Goal: Task Accomplishment & Management: Use online tool/utility

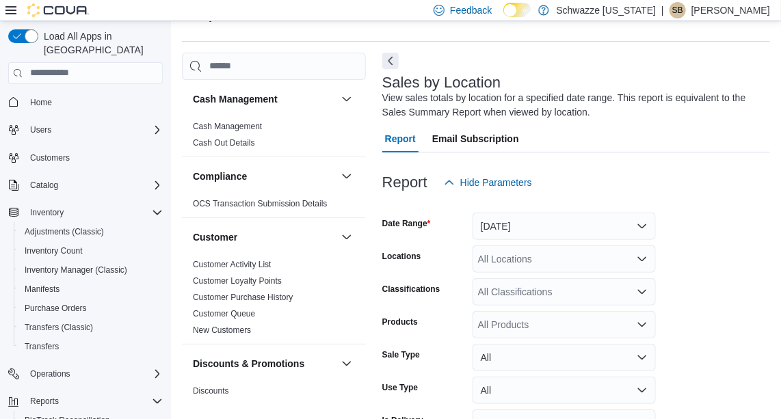
scroll to position [46, 0]
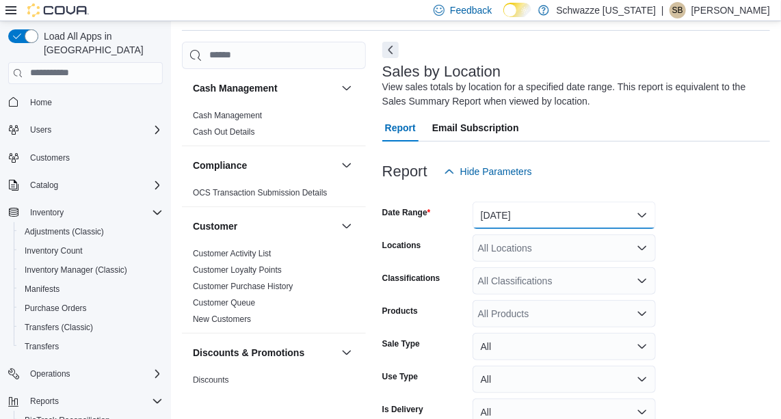
click at [582, 219] on button "[DATE]" at bounding box center [564, 215] width 183 height 27
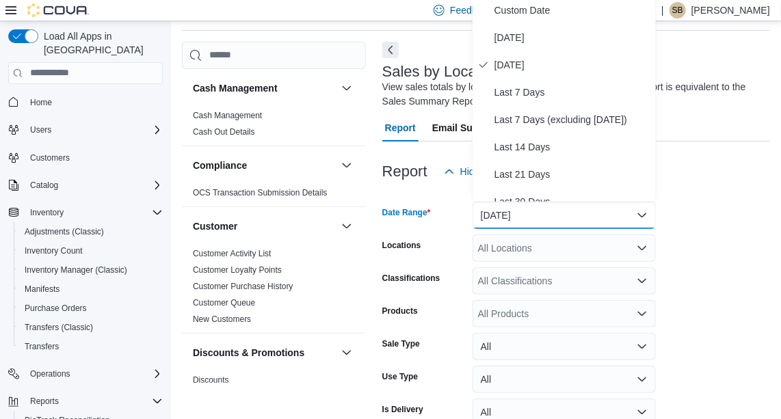
scroll to position [42, 0]
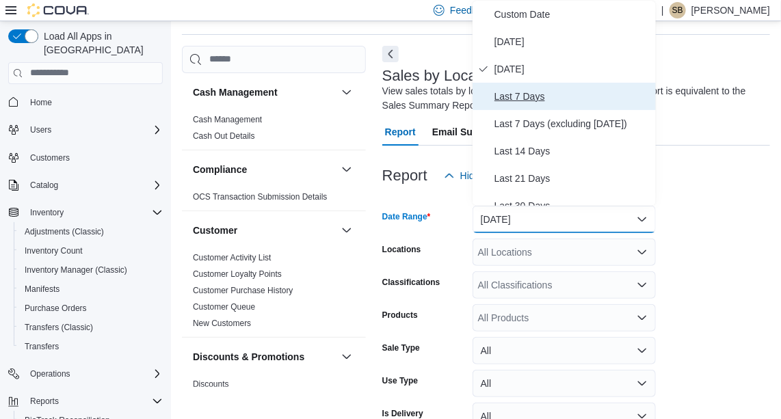
click at [559, 92] on span "Last 7 Days" at bounding box center [572, 96] width 156 height 16
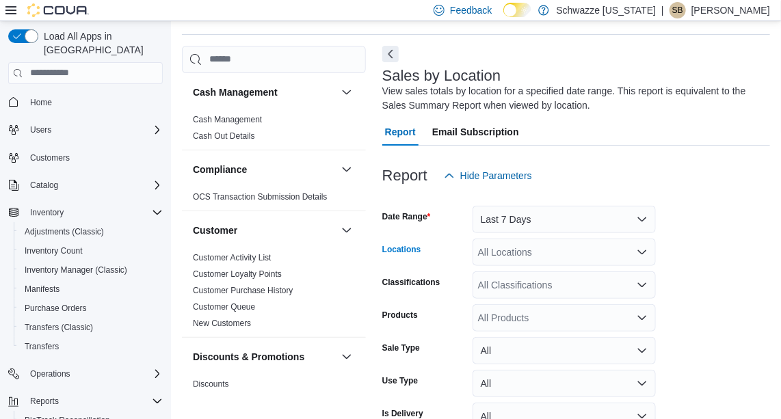
click at [639, 251] on icon "Open list of options" at bounding box center [642, 252] width 8 height 4
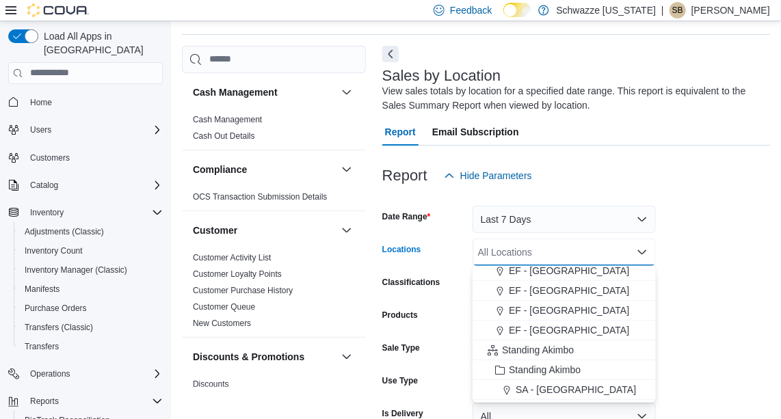
scroll to position [61, 0]
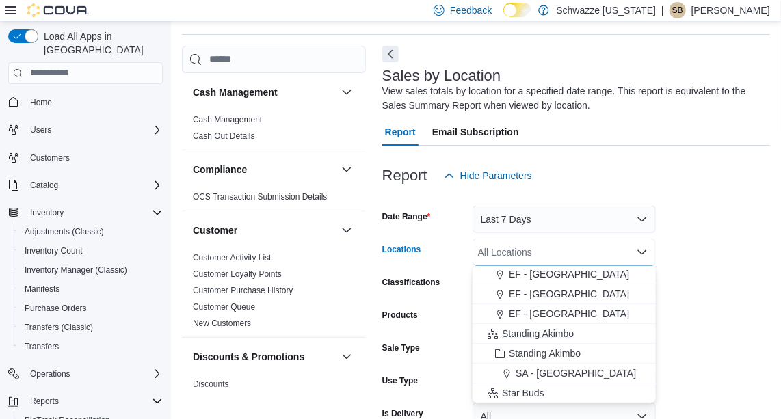
click at [569, 333] on span "Standing Akimbo" at bounding box center [538, 334] width 72 height 14
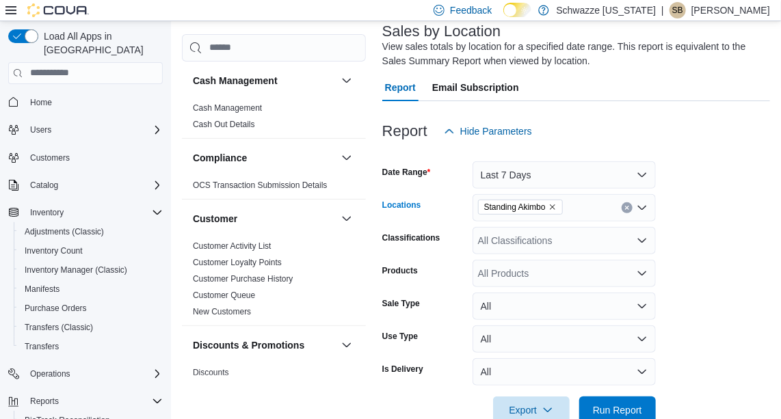
scroll to position [118, 0]
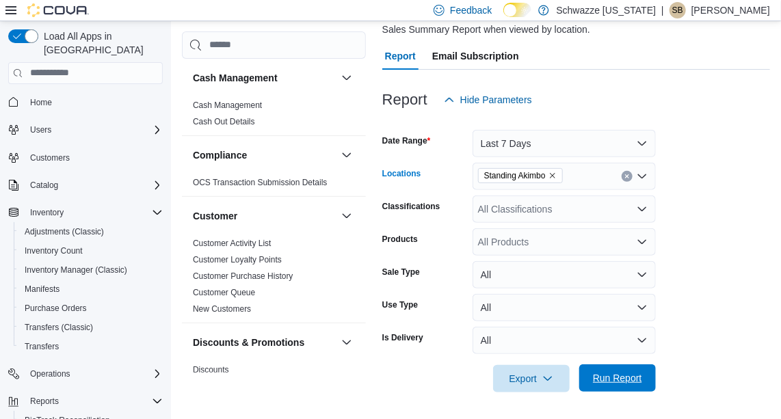
click at [624, 378] on span "Run Report" at bounding box center [617, 378] width 49 height 14
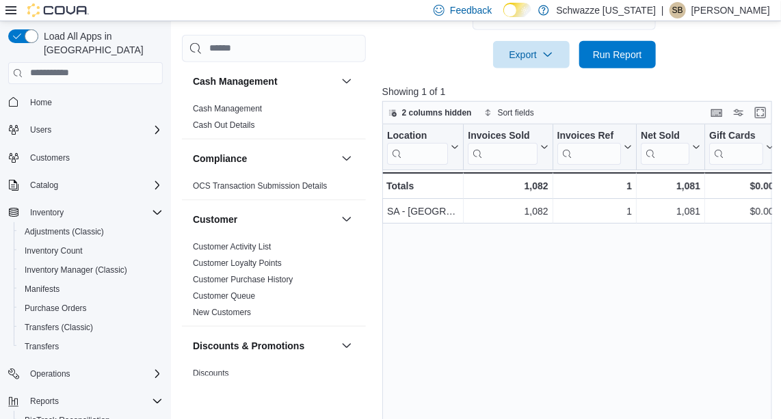
scroll to position [451, 0]
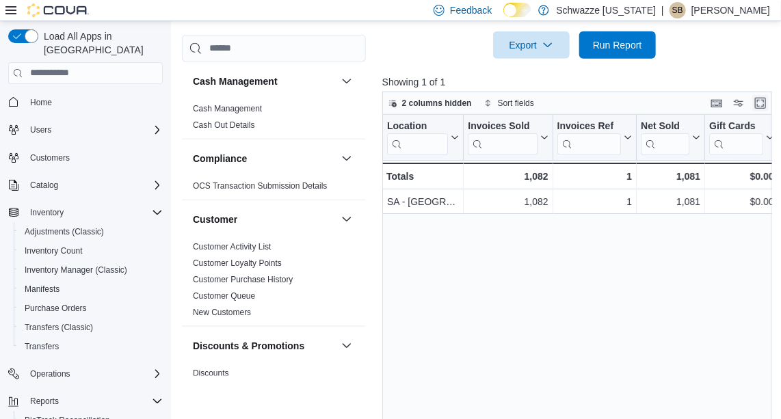
click at [765, 98] on button "Enter fullscreen" at bounding box center [760, 103] width 16 height 16
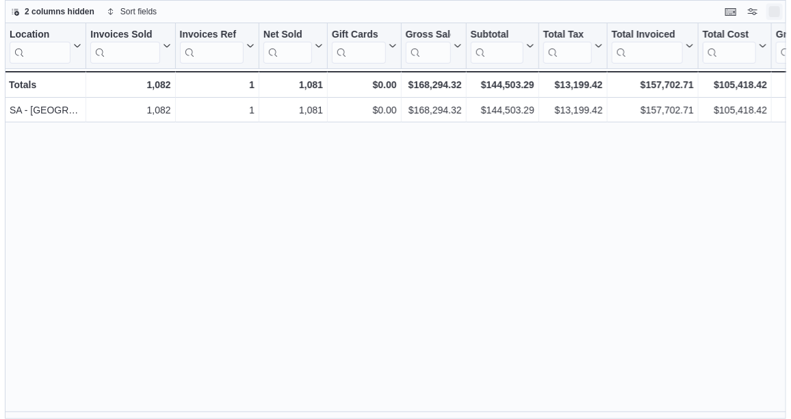
scroll to position [0, 0]
